Goal: Task Accomplishment & Management: Use online tool/utility

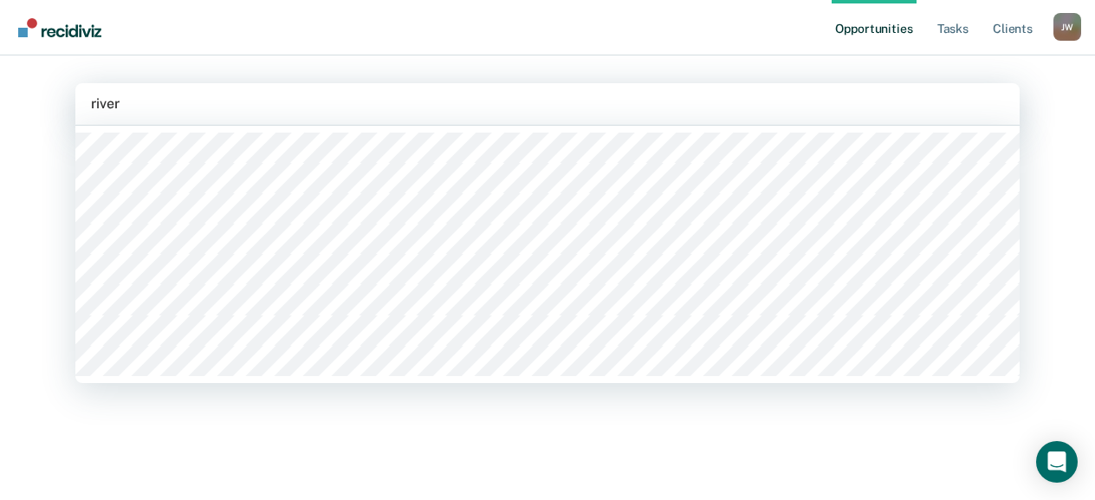
type input "[PERSON_NAME]"
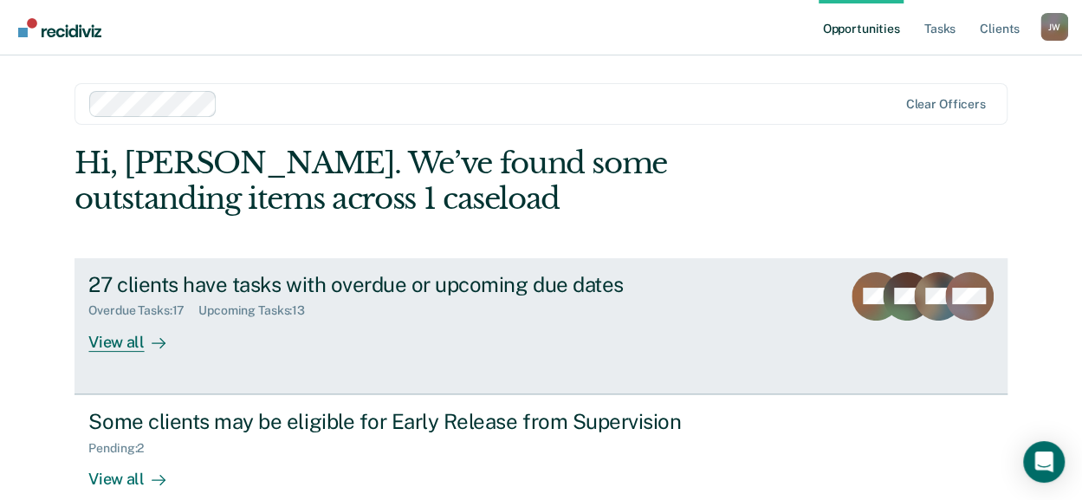
click at [236, 280] on div "27 clients have tasks with overdue or upcoming due dates" at bounding box center [392, 284] width 608 height 25
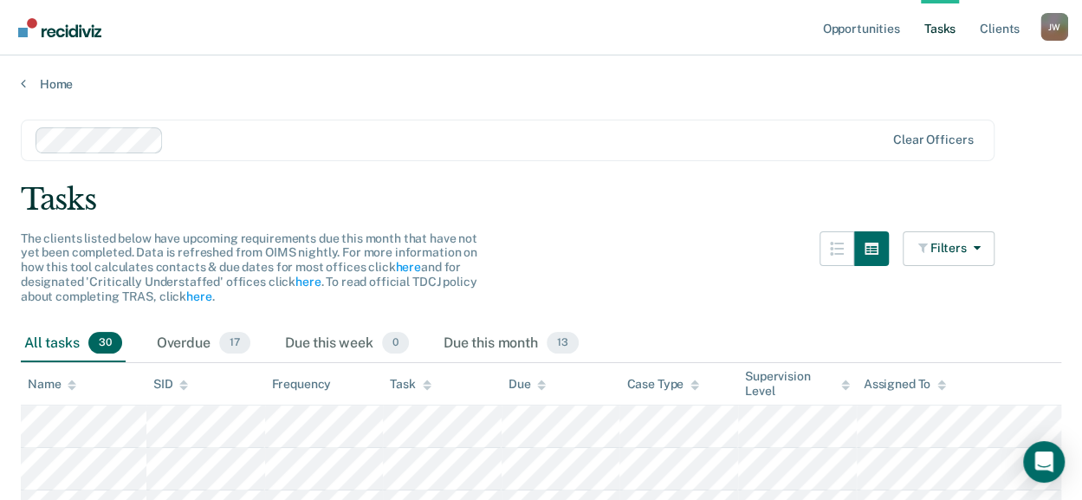
click at [67, 385] on div "Name" at bounding box center [52, 384] width 49 height 15
click at [37, 85] on link "Home" at bounding box center [541, 84] width 1041 height 16
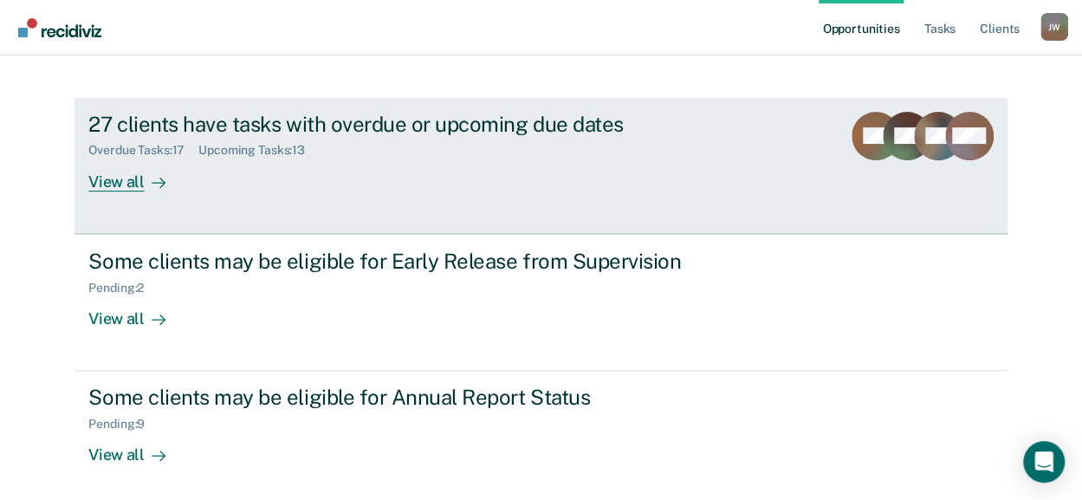
scroll to position [173, 0]
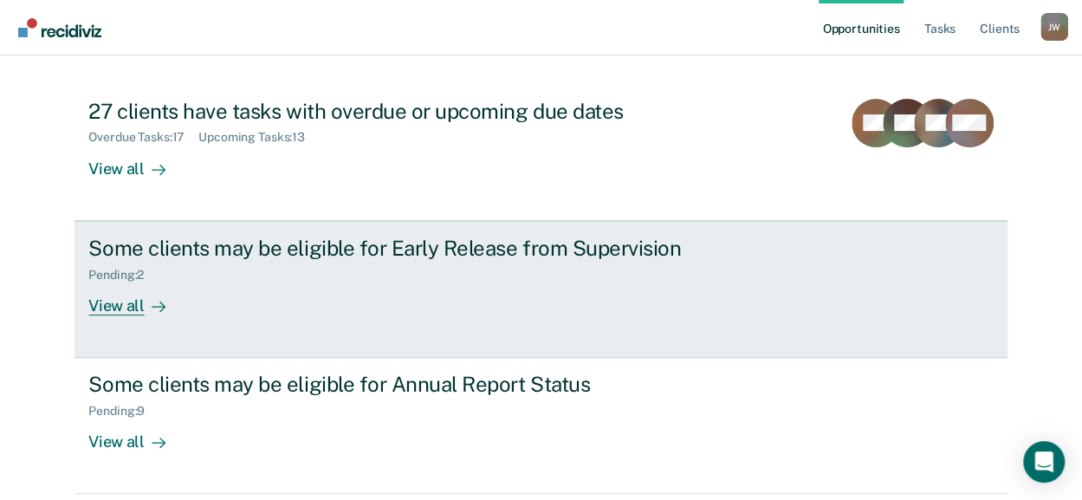
click at [283, 247] on div "Some clients may be eligible for Early Release from Supervision" at bounding box center [392, 248] width 608 height 25
